Goal: Obtain resource: Download file/media

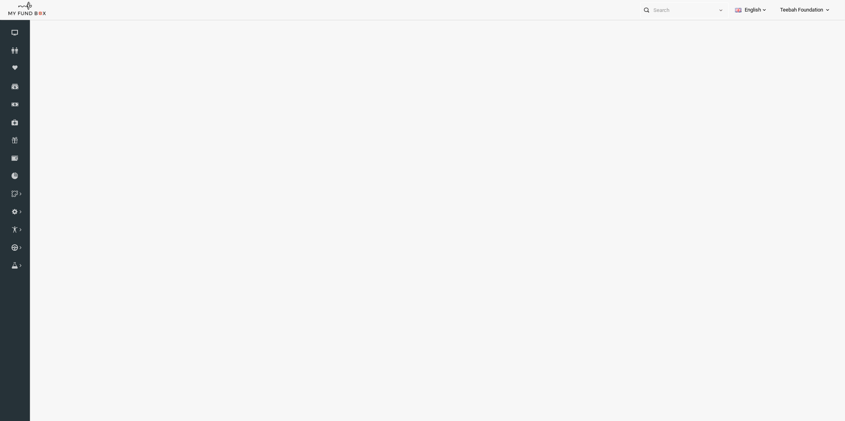
select select "100"
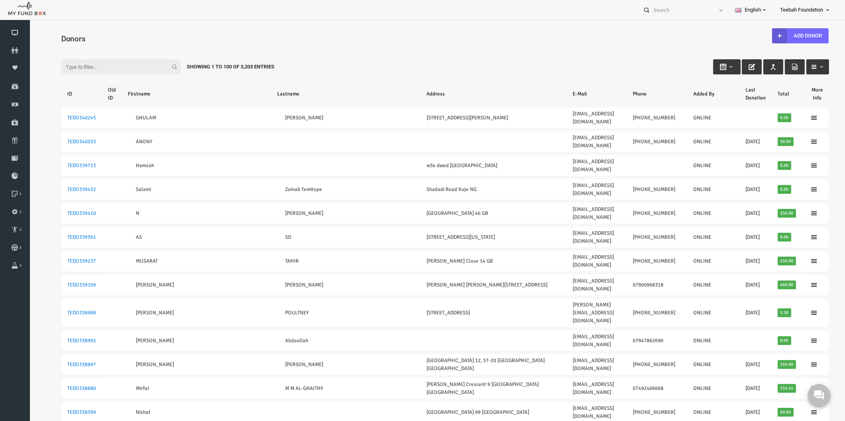
click at [269, 37] on h4 "Donors" at bounding box center [433, 39] width 776 height 12
click at [16, 177] on icon at bounding box center [15, 176] width 30 height 6
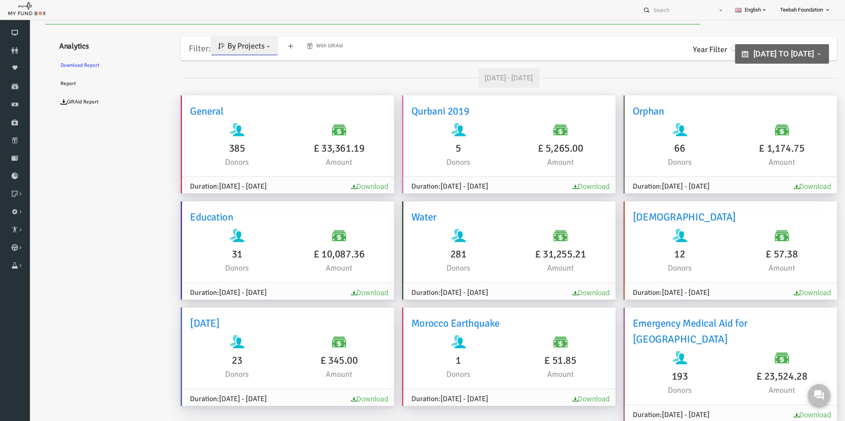
click at [539, 46] on div "Filter: By Projects By Projects By Causes With GiftAid" at bounding box center [489, 49] width 649 height 24
click at [781, 189] on link "Download" at bounding box center [796, 186] width 37 height 8
click at [252, 49] on span at bounding box center [252, 46] width 6 height 6
click at [225, 81] on link "By Causes" at bounding box center [229, 81] width 68 height 14
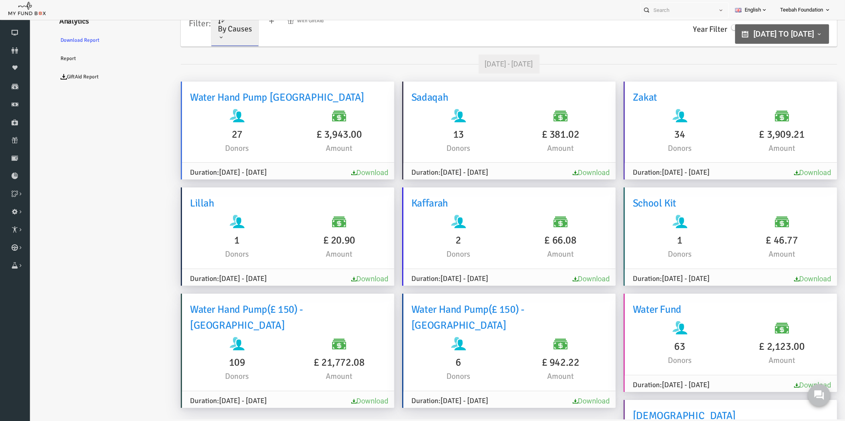
scroll to position [3, 0]
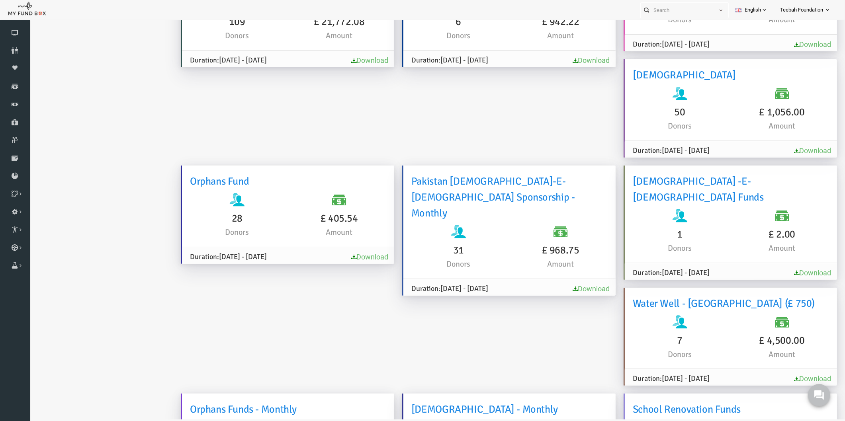
scroll to position [313, 0]
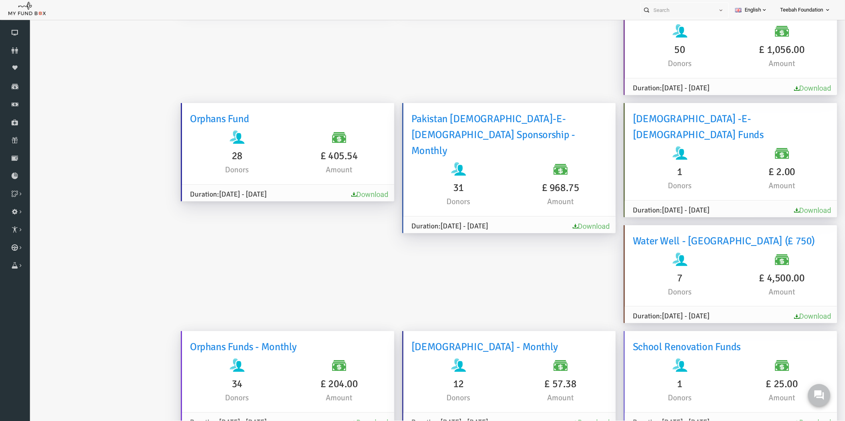
scroll to position [354, 0]
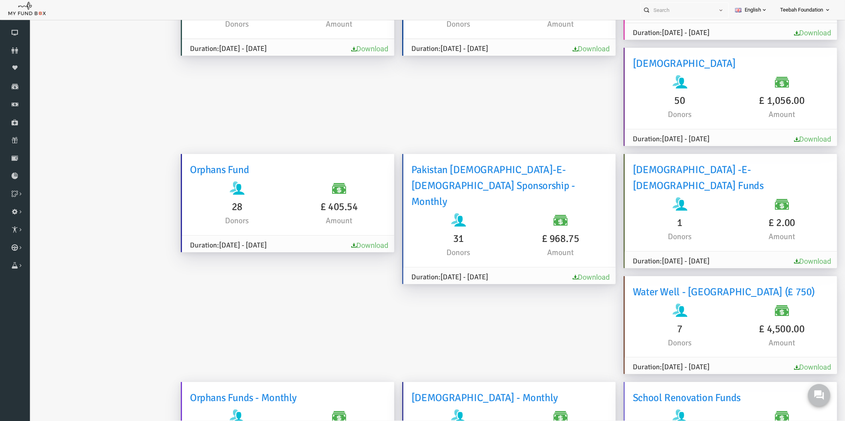
click at [372, 241] on link "Download" at bounding box center [353, 245] width 37 height 8
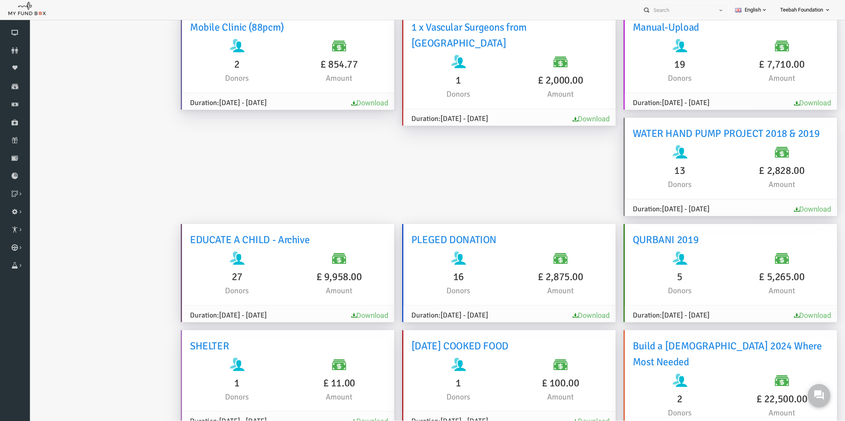
scroll to position [1151, 0]
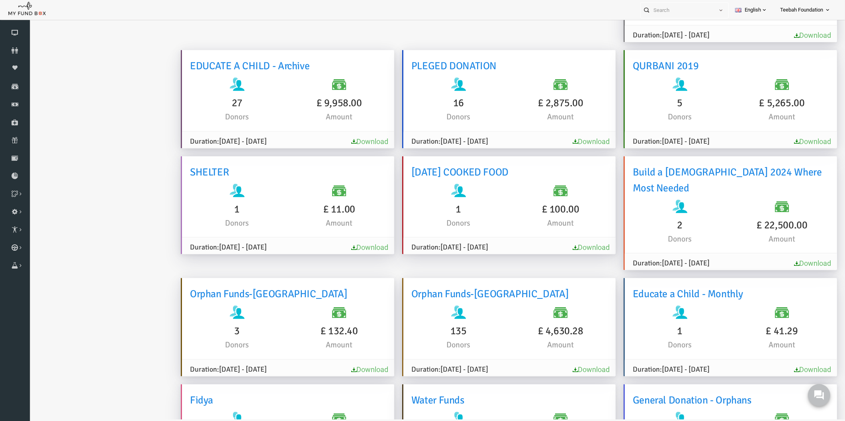
scroll to position [1315, 0]
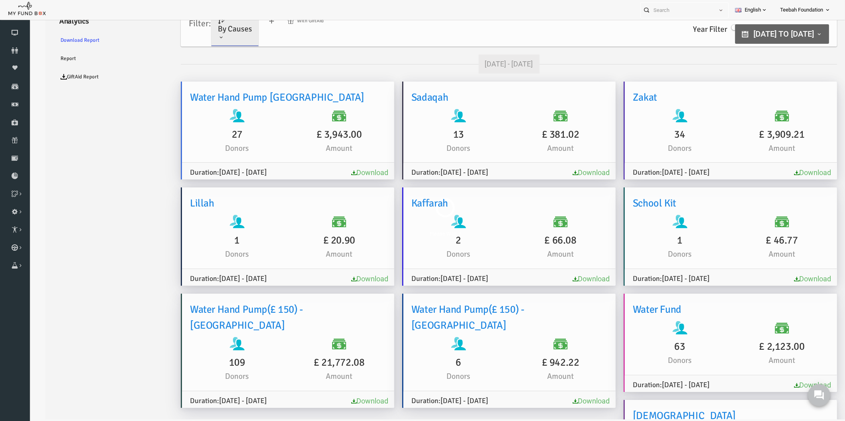
scroll to position [24, 0]
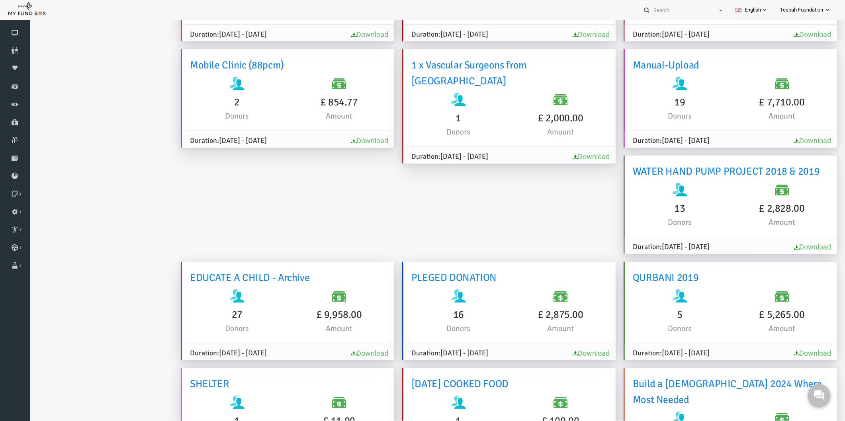
scroll to position [1151, 0]
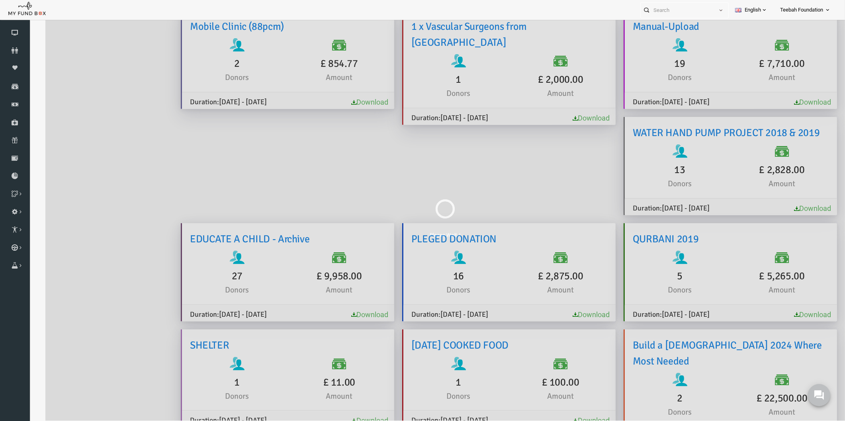
scroll to position [0, 0]
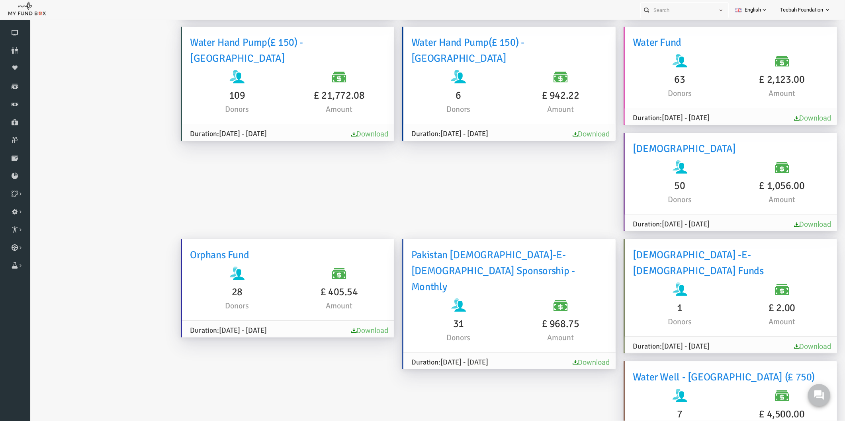
scroll to position [310, 0]
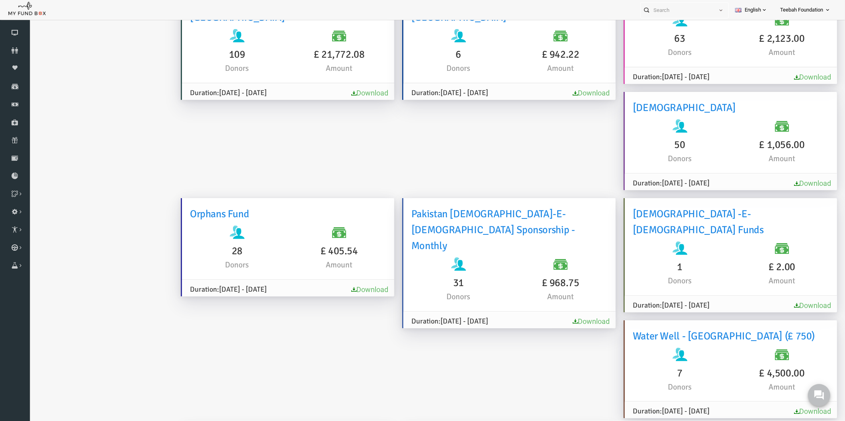
click at [372, 286] on link "Download" at bounding box center [353, 290] width 37 height 8
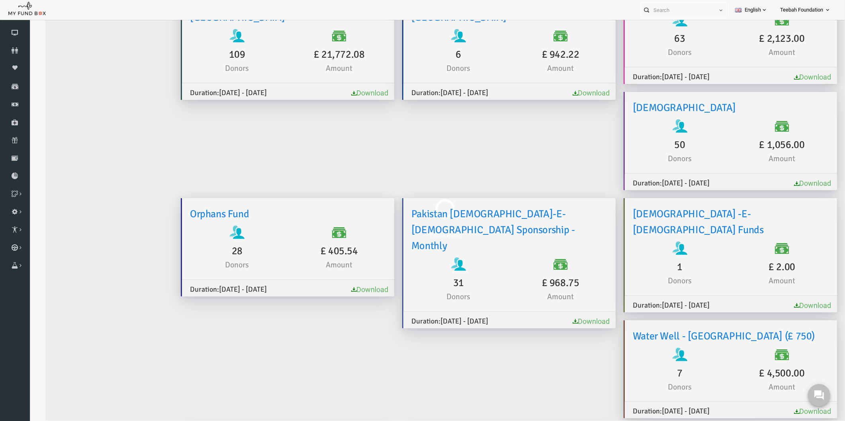
scroll to position [0, 0]
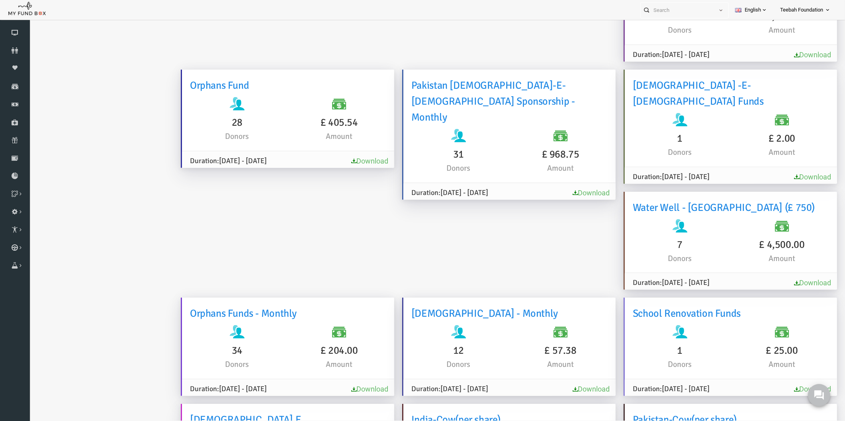
scroll to position [443, 0]
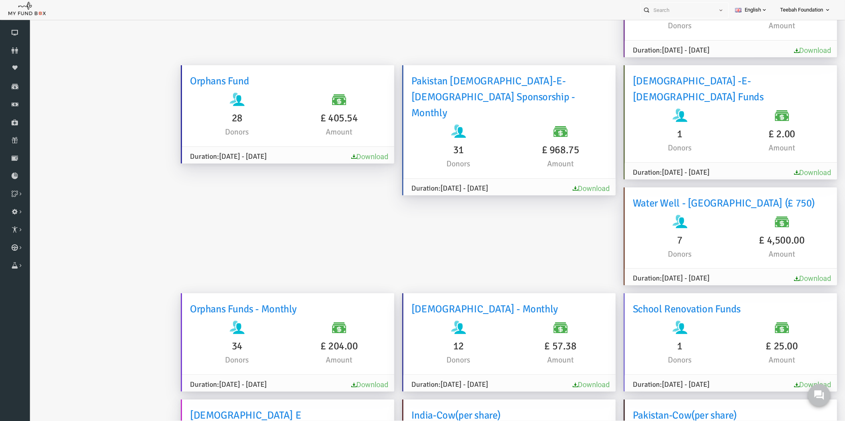
click at [372, 381] on link "Download" at bounding box center [353, 385] width 37 height 8
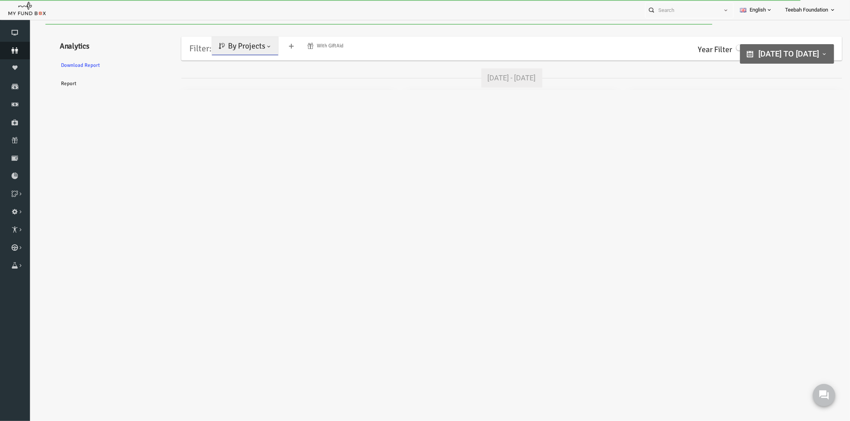
click at [15, 52] on icon at bounding box center [15, 50] width 30 height 6
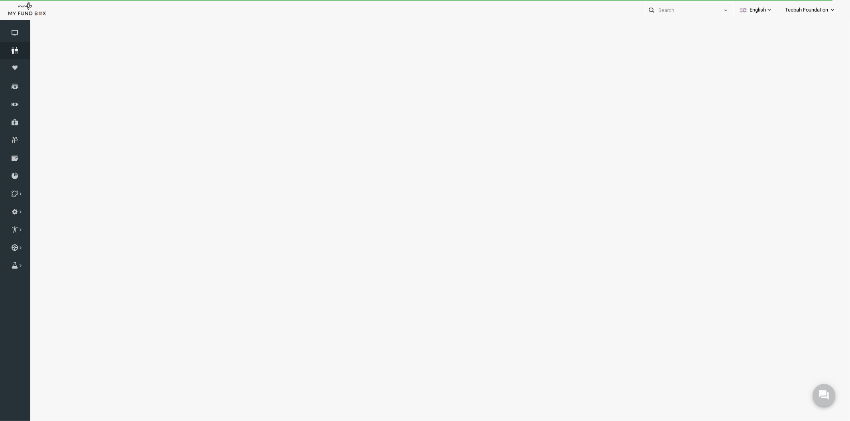
select select "100"
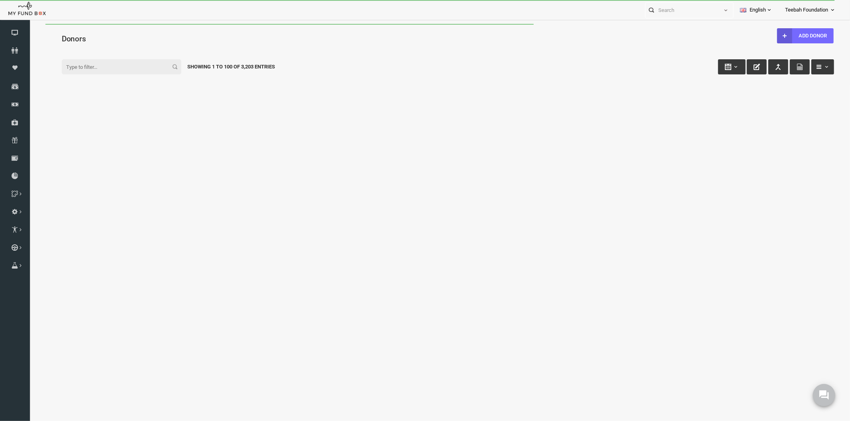
click at [114, 37] on h4 "Donors" at bounding box center [435, 39] width 780 height 12
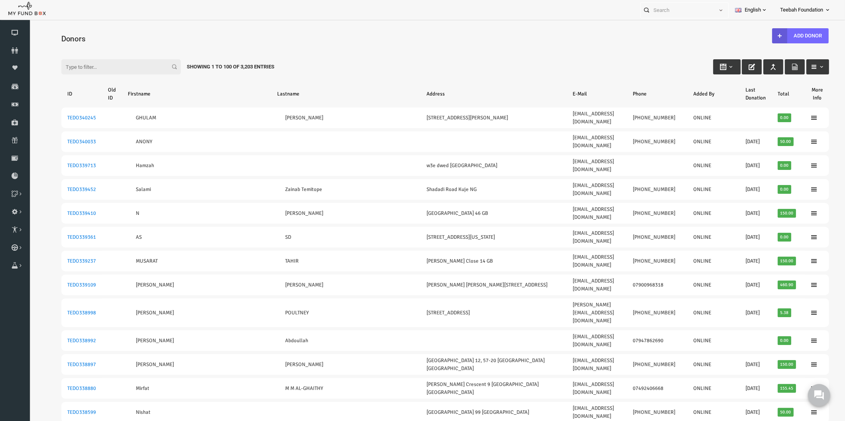
click at [78, 69] on input "Filter:" at bounding box center [105, 66] width 120 height 15
paste input "170659"
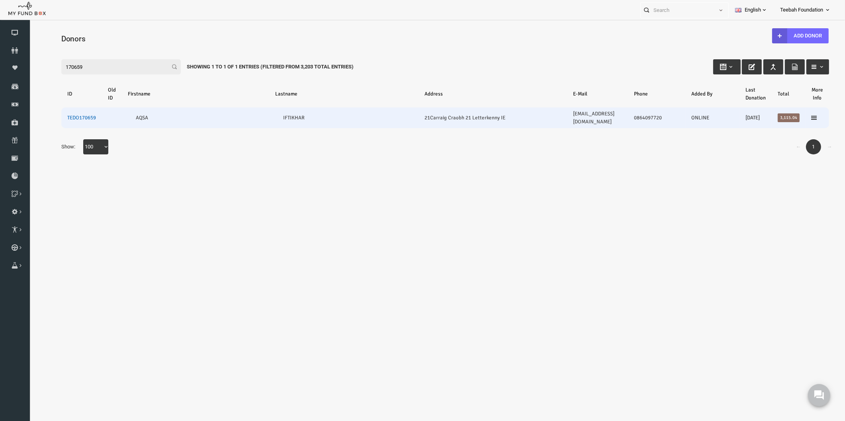
type input "170659"
click at [60, 115] on link "TEDO170659" at bounding box center [65, 118] width 29 height 6
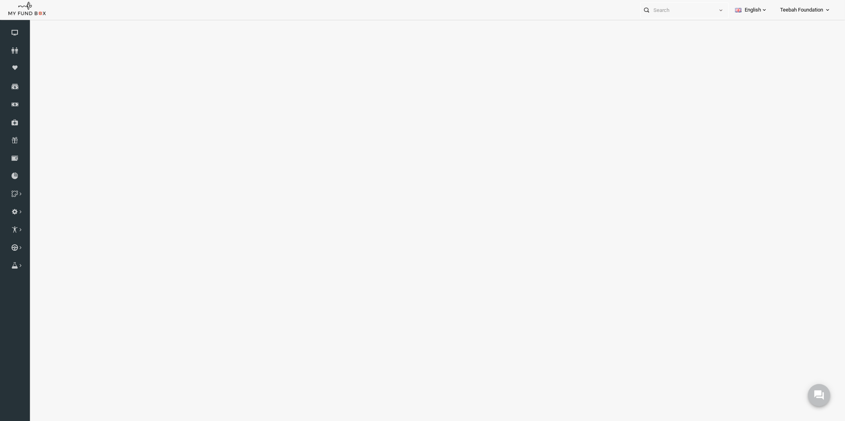
select select "100"
